Goal: Task Accomplishment & Management: Use online tool/utility

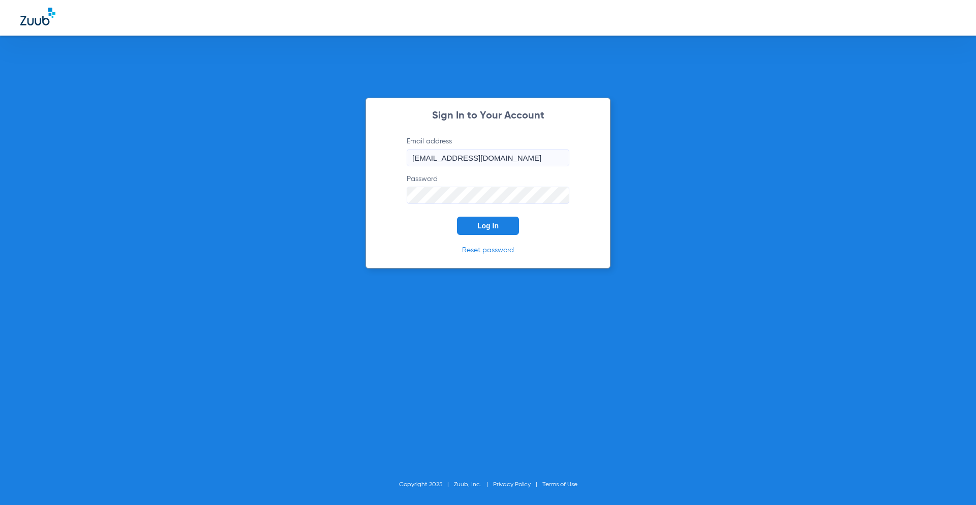
click at [467, 210] on form "Email address [EMAIL_ADDRESS][DOMAIN_NAME] Password Log In" at bounding box center [487, 185] width 193 height 99
click at [475, 222] on button "Log In" at bounding box center [488, 226] width 62 height 18
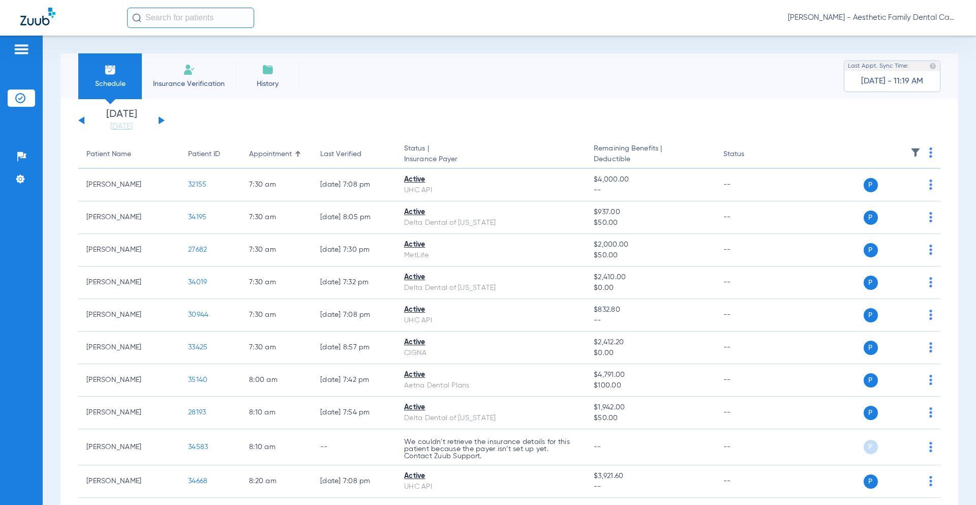
click at [157, 123] on div "[DATE] [DATE] [DATE] [DATE] [DATE] [DATE] [DATE] [DATE] [DATE] [DATE] [DATE] [D…" at bounding box center [121, 120] width 86 height 22
click at [162, 118] on button at bounding box center [162, 120] width 6 height 8
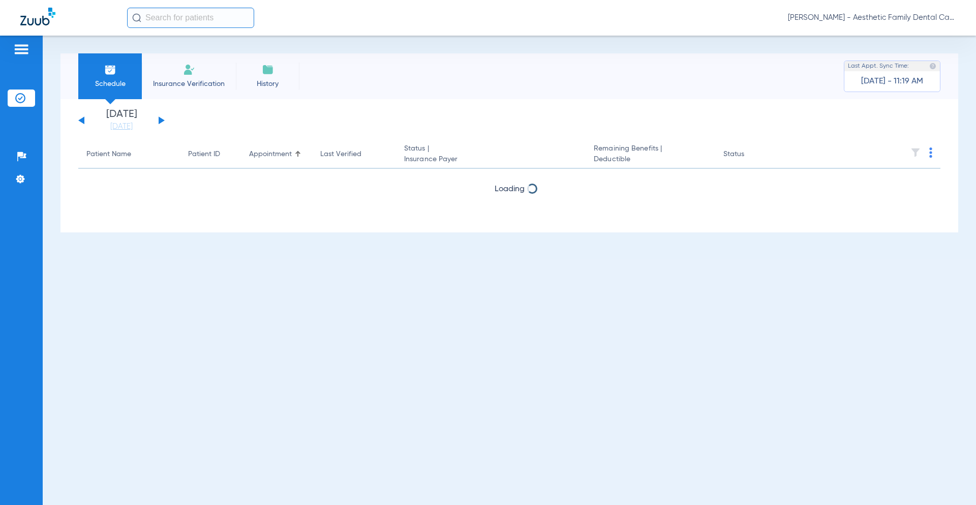
click at [162, 118] on button at bounding box center [162, 120] width 6 height 8
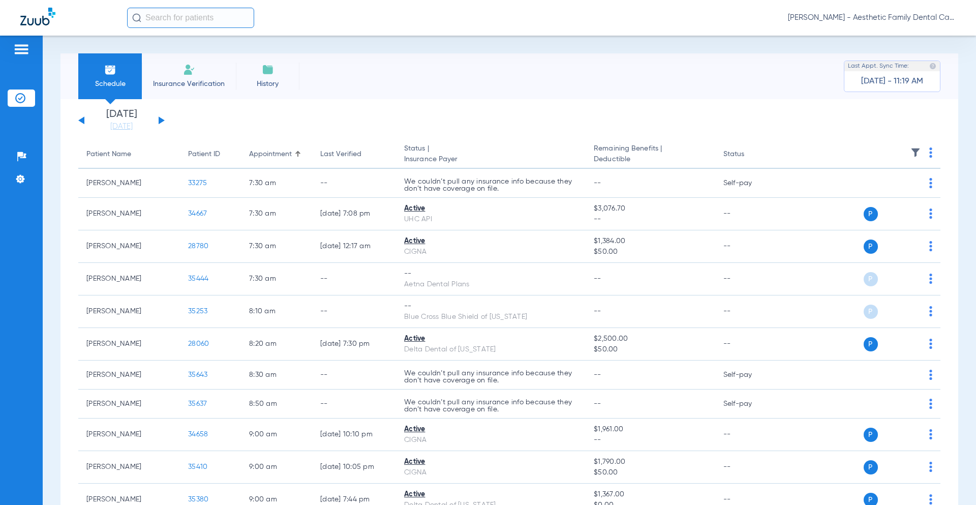
click at [920, 145] on th at bounding box center [862, 154] width 157 height 28
click at [929, 148] on img at bounding box center [930, 152] width 3 height 10
click at [876, 195] on span "Verify All" at bounding box center [884, 192] width 61 height 7
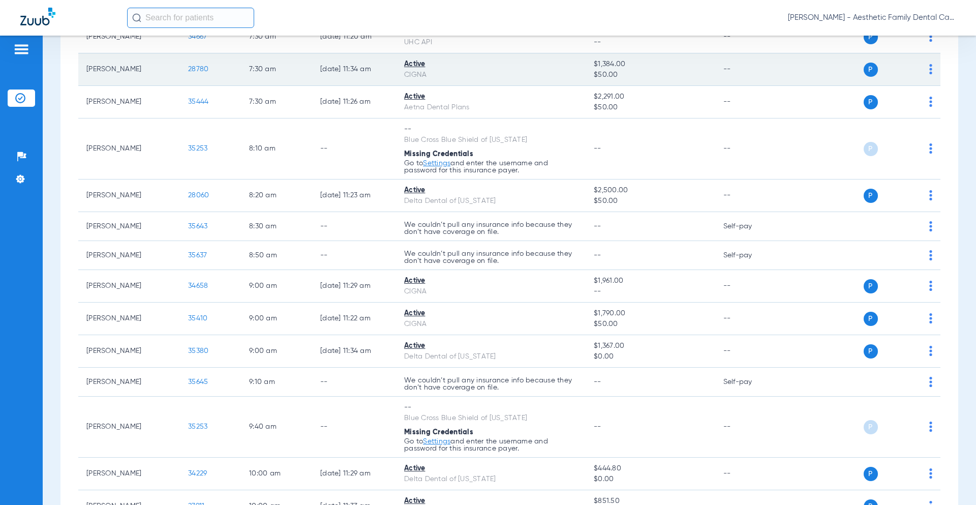
scroll to position [38, 0]
